Goal: Task Accomplishment & Management: Manage account settings

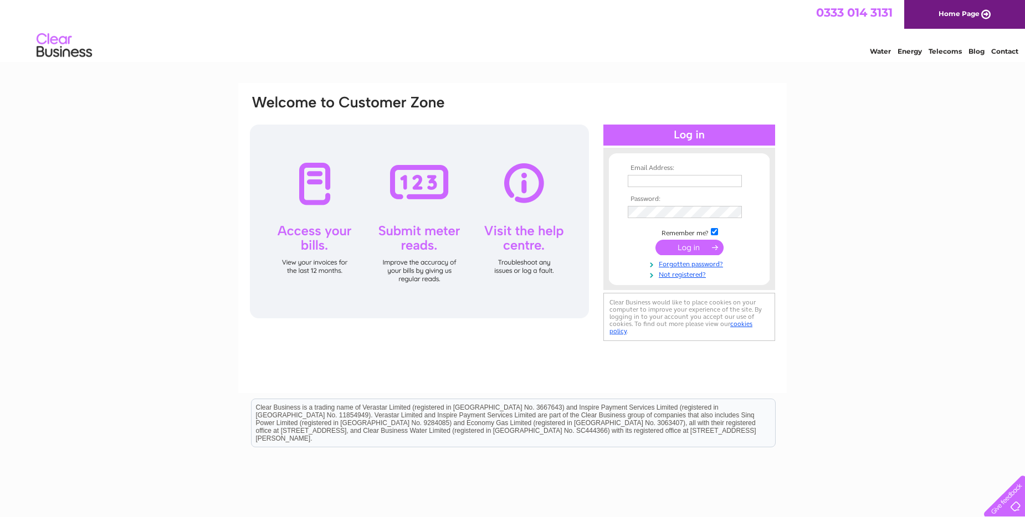
type input "laura.templeman@hillendeng.com"
click at [671, 246] on input "submit" at bounding box center [689, 248] width 68 height 16
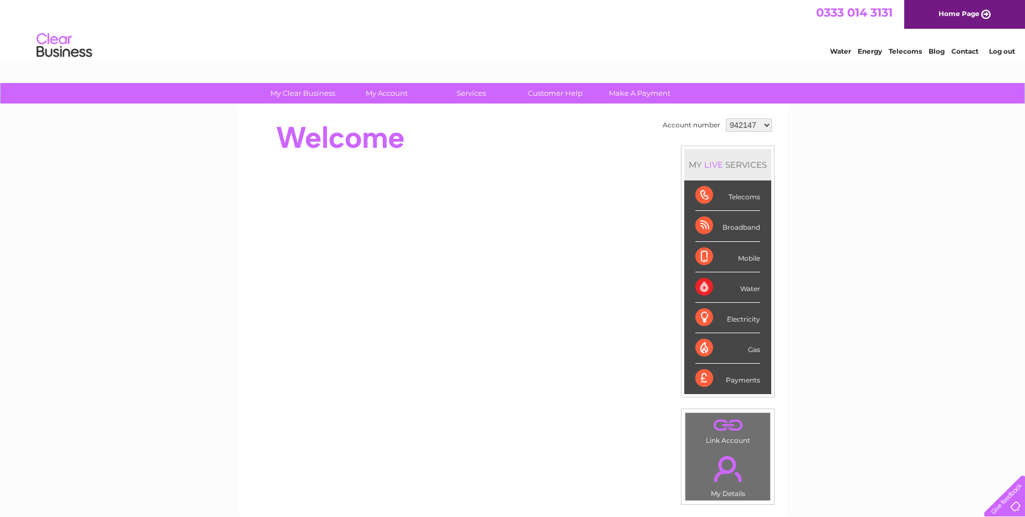
click at [542, 170] on div at bounding box center [450, 249] width 403 height 266
click at [741, 286] on div "Water" at bounding box center [727, 288] width 65 height 30
drag, startPoint x: 692, startPoint y: 283, endPoint x: 697, endPoint y: 284, distance: 5.8
click at [692, 283] on li "Water" at bounding box center [727, 288] width 87 height 30
click at [704, 288] on div "Water" at bounding box center [727, 288] width 65 height 30
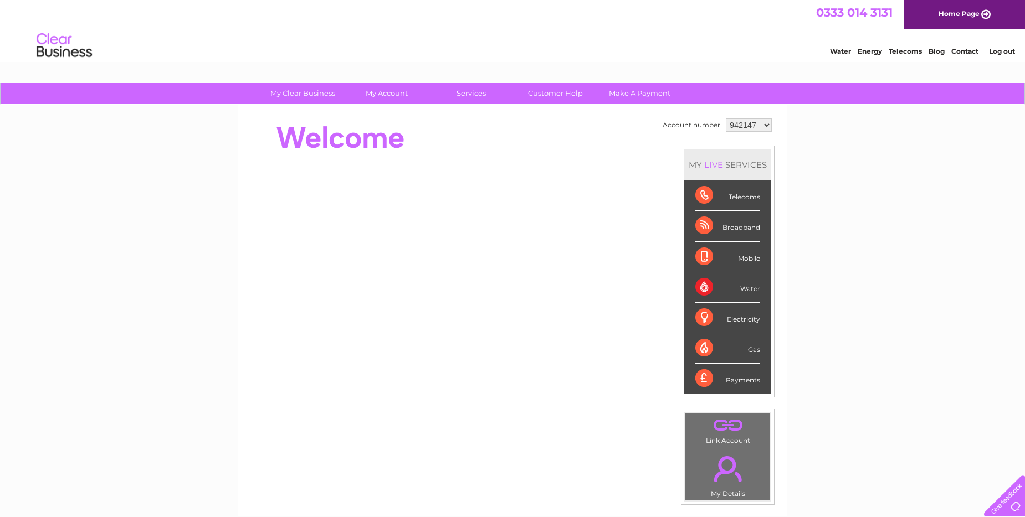
click at [704, 288] on div "Water" at bounding box center [727, 288] width 65 height 30
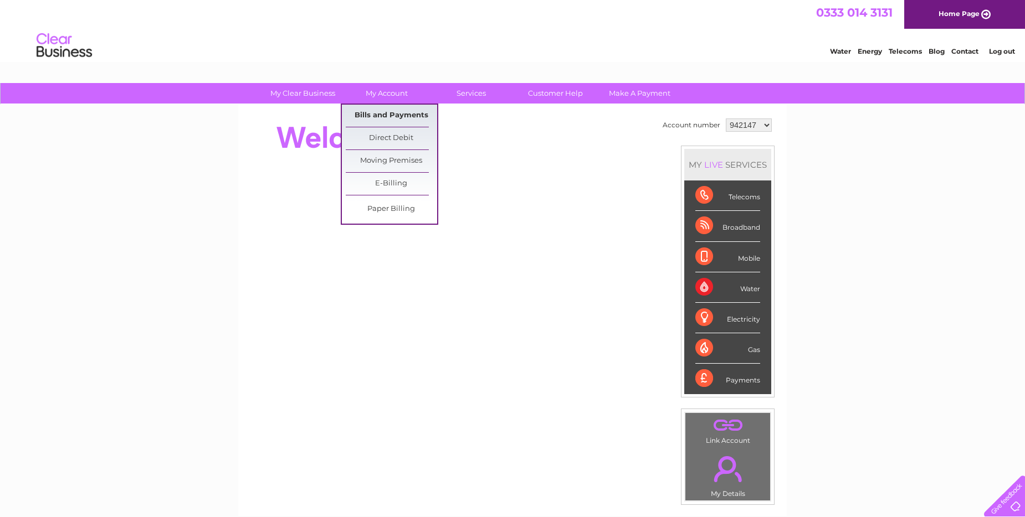
click at [396, 116] on link "Bills and Payments" at bounding box center [391, 116] width 91 height 22
click at [397, 116] on link "Bills and Payments" at bounding box center [391, 116] width 91 height 22
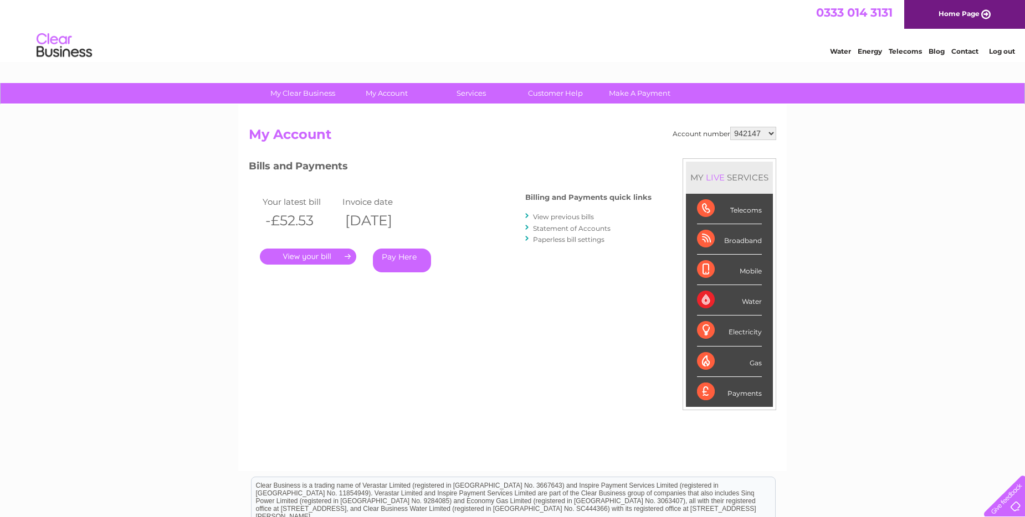
click at [763, 130] on select "942147 1118224" at bounding box center [753, 133] width 46 height 13
select select "1118224"
click at [732, 127] on select "942147 1118224" at bounding box center [753, 133] width 46 height 13
click at [294, 255] on link "." at bounding box center [308, 257] width 96 height 16
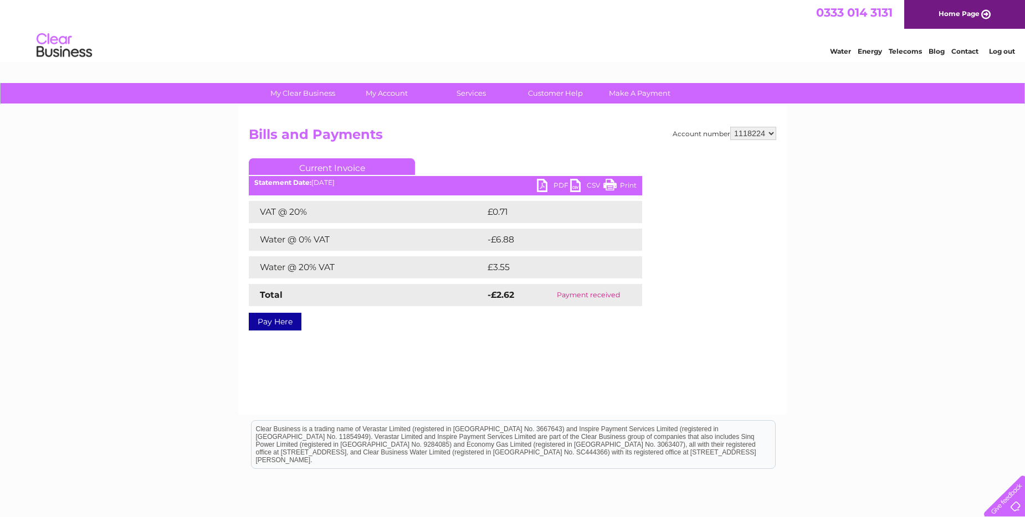
click at [545, 184] on link "PDF" at bounding box center [553, 187] width 33 height 16
click at [540, 184] on link "PDF" at bounding box center [553, 187] width 33 height 16
click at [325, 442] on div "Clear Business is a trading name of Verastar Limited (registered in [GEOGRAPHIC…" at bounding box center [514, 445] width 524 height 48
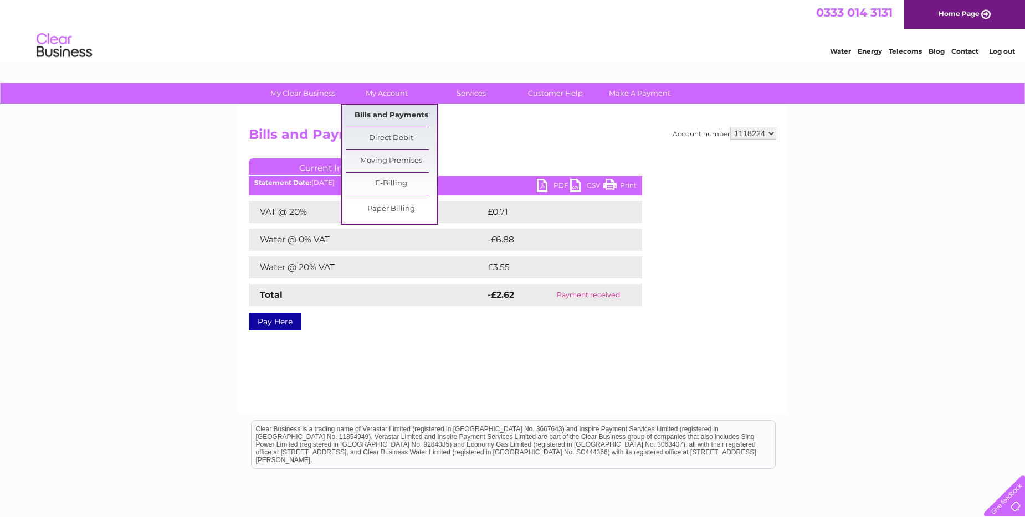
click at [363, 115] on link "Bills and Payments" at bounding box center [391, 116] width 91 height 22
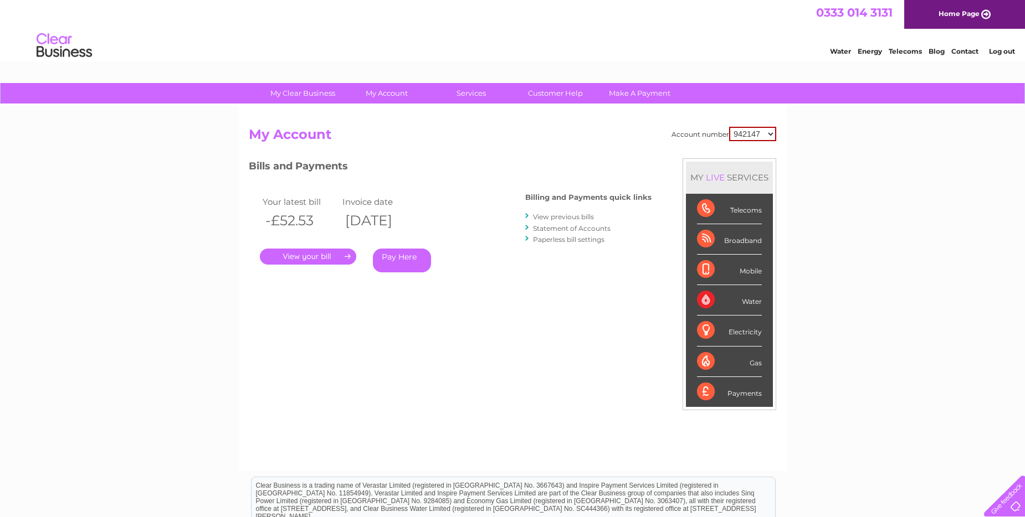
click at [543, 215] on link "View previous bills" at bounding box center [563, 217] width 61 height 8
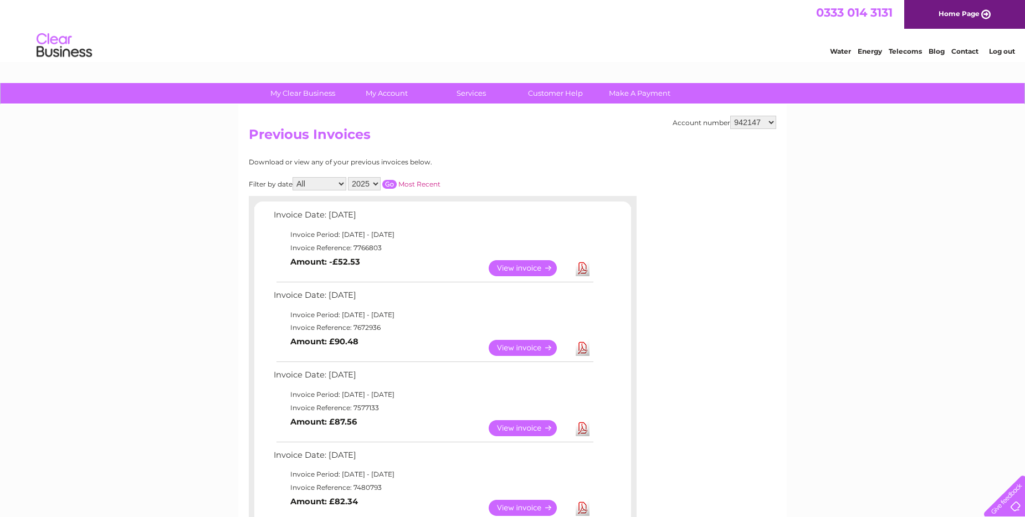
click at [763, 126] on select "942147 1118224" at bounding box center [753, 122] width 46 height 13
select select "1118224"
click at [732, 116] on select "942147 1118224" at bounding box center [753, 122] width 46 height 13
click at [512, 347] on link "View" at bounding box center [529, 348] width 81 height 16
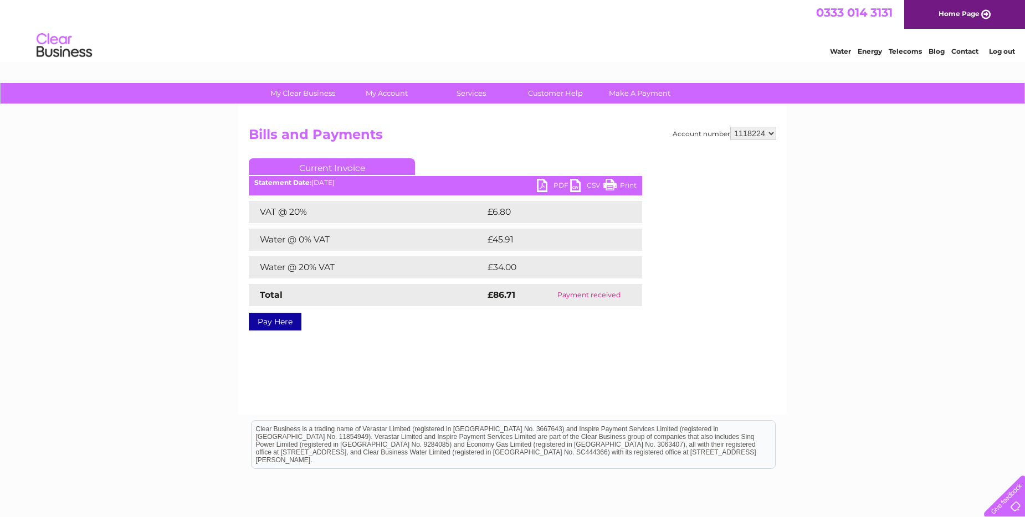
click at [550, 186] on link "PDF" at bounding box center [553, 187] width 33 height 16
